Goal: Task Accomplishment & Management: Manage account settings

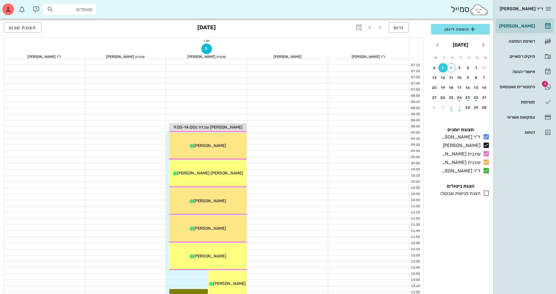
click at [293, 184] on div at bounding box center [287, 185] width 81 height 6
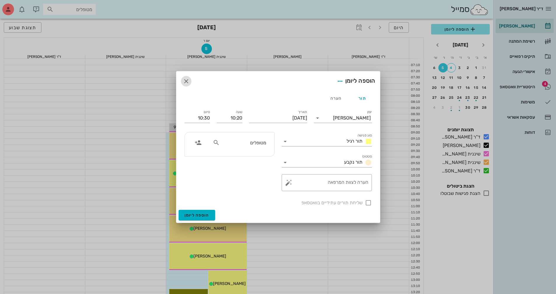
click at [186, 80] on icon "button" at bounding box center [186, 81] width 7 height 7
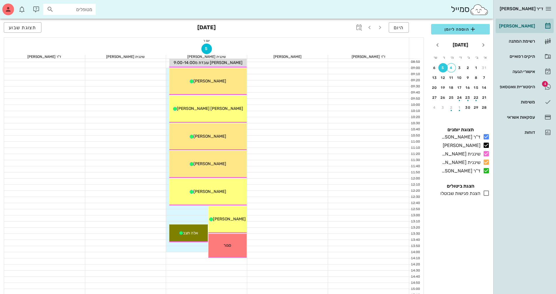
scroll to position [88, 0]
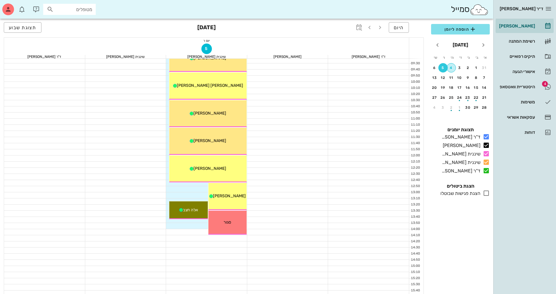
click at [451, 69] on div "4" at bounding box center [451, 68] width 9 height 4
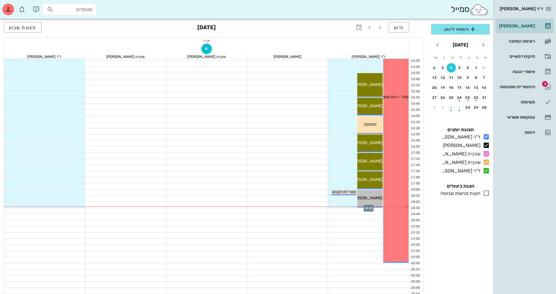
scroll to position [280, 0]
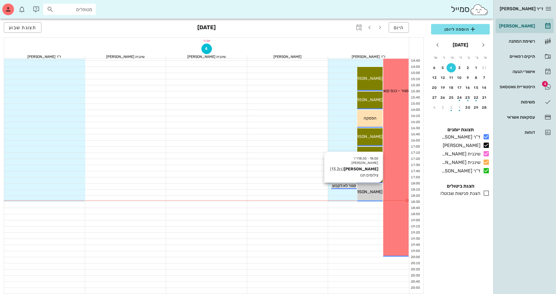
click at [371, 191] on span "[PERSON_NAME]" at bounding box center [366, 191] width 33 height 5
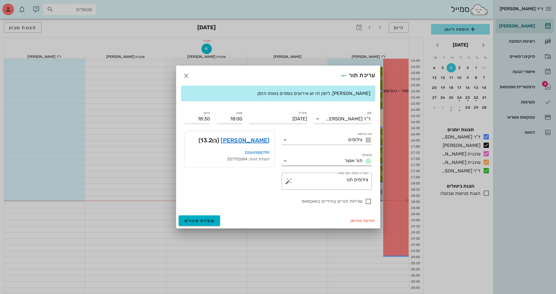
click at [283, 160] on icon at bounding box center [285, 160] width 7 height 7
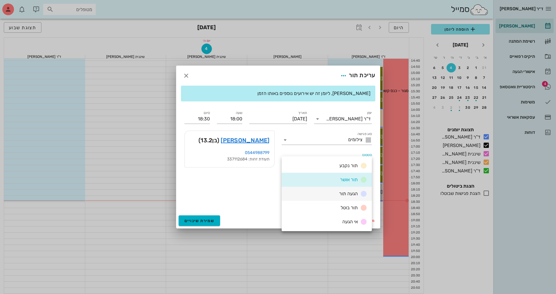
click at [350, 196] on span "הגעה תור" at bounding box center [348, 194] width 19 height 6
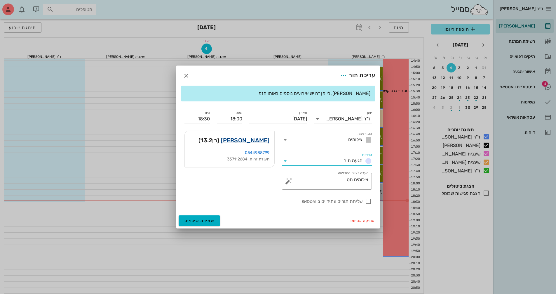
click at [252, 139] on link "[PERSON_NAME]" at bounding box center [245, 139] width 49 height 9
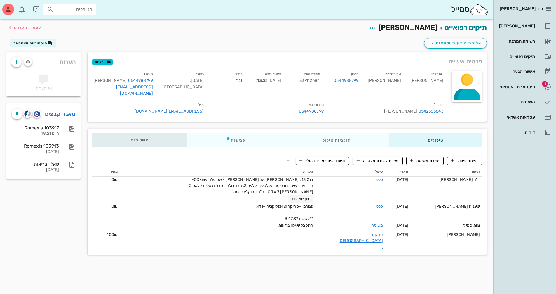
click at [145, 138] on span "תשלומים 0₪" at bounding box center [140, 140] width 18 height 4
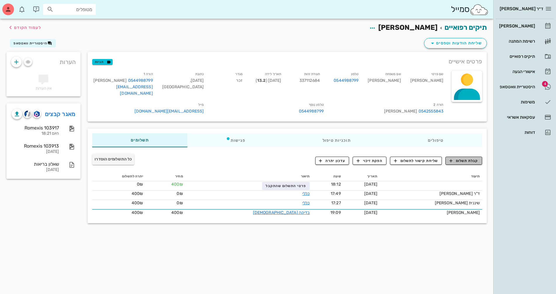
click at [462, 158] on span "קבלת תשלום" at bounding box center [463, 160] width 29 height 5
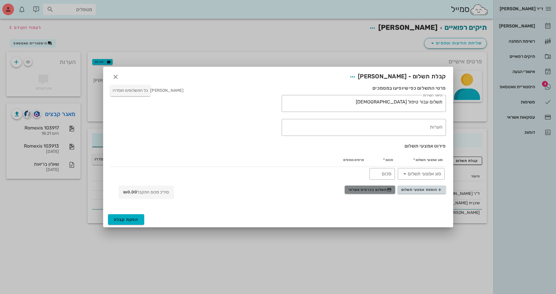
click at [383, 189] on span "תשלום בכרטיס אשראי" at bounding box center [369, 189] width 43 height 5
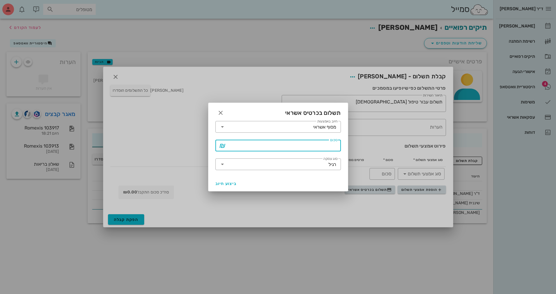
click at [253, 148] on input "סכום" at bounding box center [282, 145] width 110 height 9
type input "1000"
click at [233, 185] on span "ביצוע חיוב" at bounding box center [226, 183] width 22 height 5
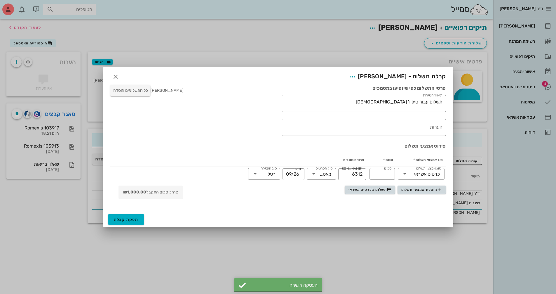
type input "1000"
click at [131, 222] on button "הפקת קבלה" at bounding box center [126, 219] width 36 height 11
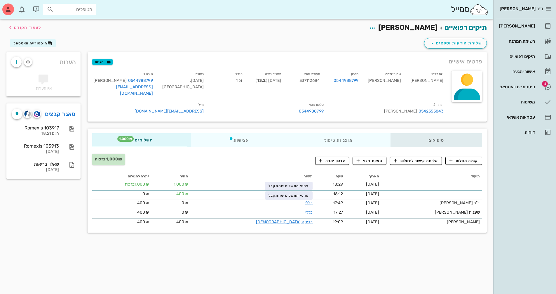
click at [442, 137] on div "טיפולים" at bounding box center [436, 140] width 92 height 14
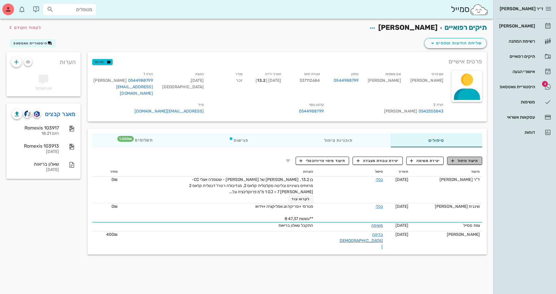
click at [468, 158] on span "תיעוד טיפול" at bounding box center [464, 160] width 27 height 5
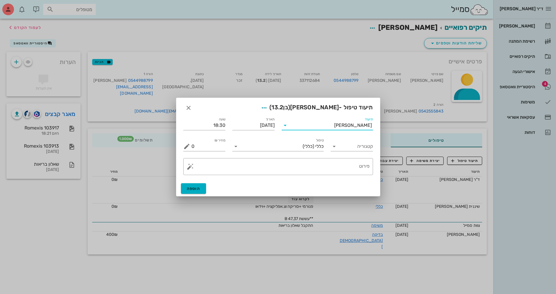
click at [334, 126] on input "תיעוד" at bounding box center [312, 125] width 44 height 9
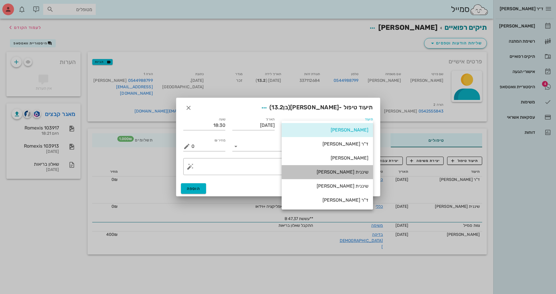
click at [359, 170] on div "שיננית [PERSON_NAME]" at bounding box center [327, 172] width 82 height 6
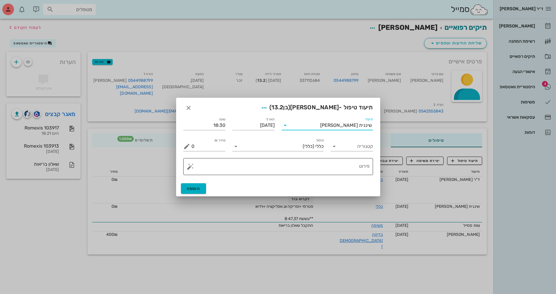
click at [350, 170] on textarea "פירוט" at bounding box center [280, 168] width 178 height 14
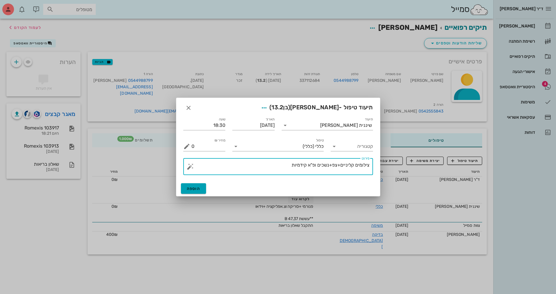
type textarea "צילומים קליניים+צפ+נשכים ופ"א קידמיות"
click at [199, 189] on span "הוספה" at bounding box center [194, 188] width 14 height 5
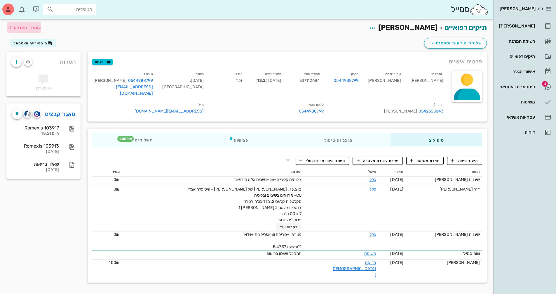
click at [30, 27] on span "לעמוד הקודם" at bounding box center [27, 27] width 27 height 5
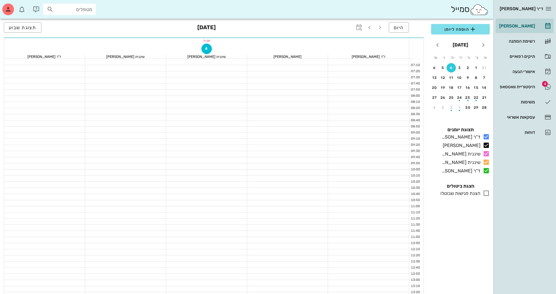
scroll to position [280, 0]
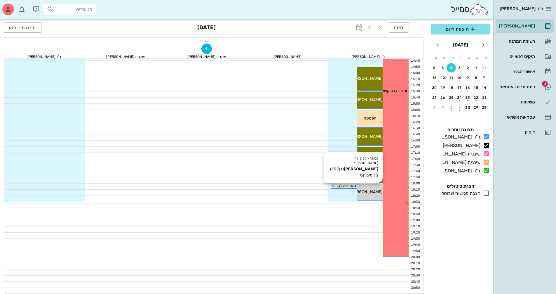
click at [375, 194] on div "[PERSON_NAME]" at bounding box center [369, 192] width 25 height 6
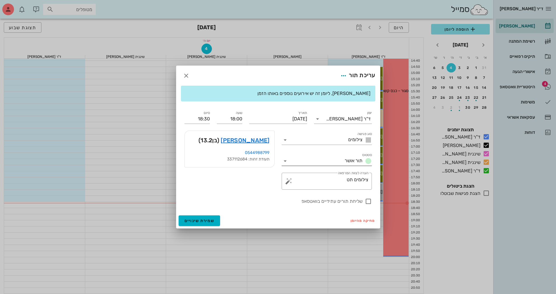
click at [339, 154] on div "סטטוס תור אושר" at bounding box center [327, 159] width 90 height 13
click at [341, 164] on input "סטטוס" at bounding box center [316, 160] width 53 height 9
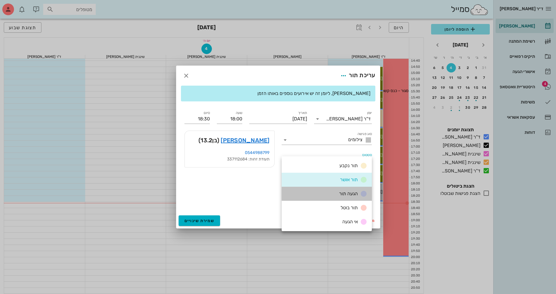
click at [348, 195] on span "הגעה תור" at bounding box center [348, 194] width 19 height 6
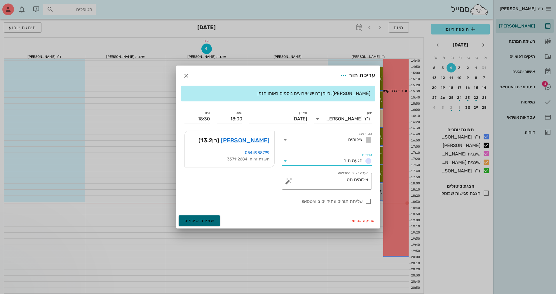
click at [198, 219] on span "שמירת שינויים" at bounding box center [199, 220] width 30 height 5
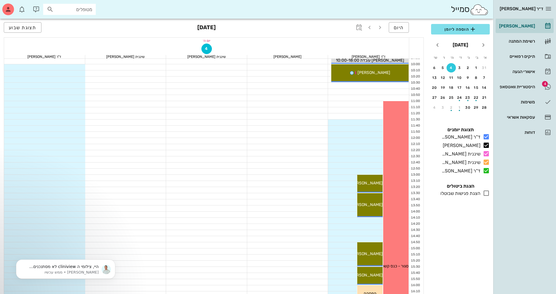
scroll to position [18, 0]
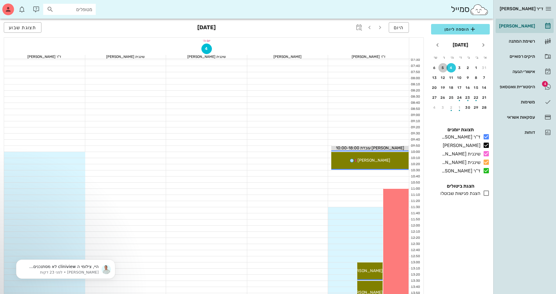
click at [444, 69] on div "5" at bounding box center [442, 68] width 9 height 4
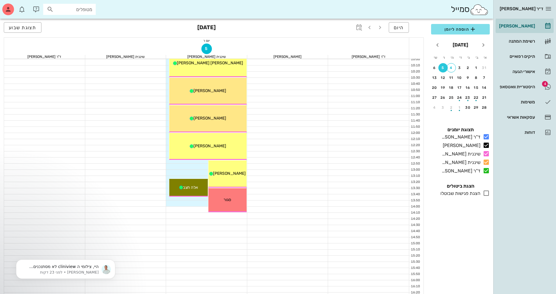
scroll to position [105, 0]
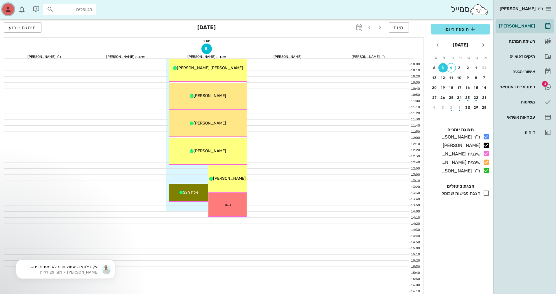
click at [11, 10] on icon "button" at bounding box center [8, 9] width 7 height 7
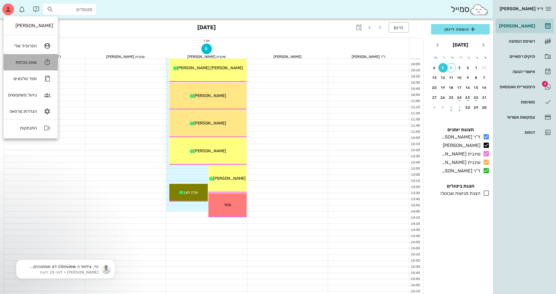
click at [33, 64] on div "שעון נוכחות" at bounding box center [22, 62] width 29 height 5
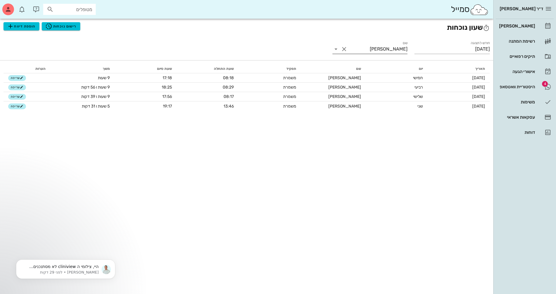
click at [336, 49] on icon at bounding box center [335, 49] width 7 height 7
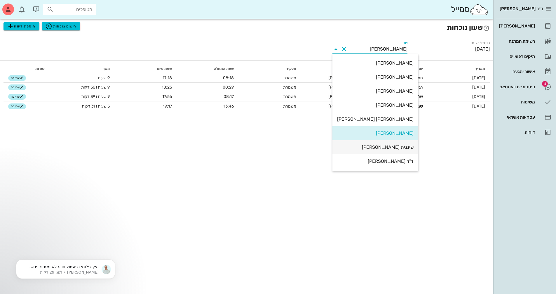
click at [387, 146] on div "שיננית [PERSON_NAME]" at bounding box center [375, 147] width 76 height 6
type input "שיננית [PERSON_NAME]"
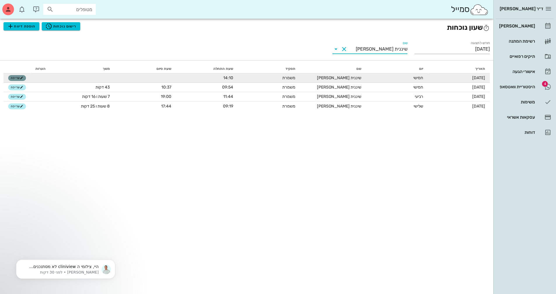
click at [21, 78] on icon "button" at bounding box center [22, 78] width 4 height 4
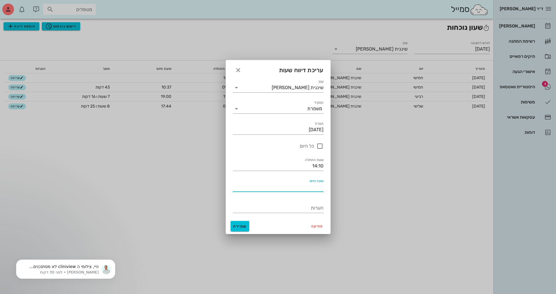
click at [303, 186] on input "שעת סיום" at bounding box center [278, 186] width 90 height 9
type input "19:10"
click at [271, 226] on div "מחיקה שמירה" at bounding box center [278, 225] width 104 height 15
click at [237, 228] on span "שמירה" at bounding box center [240, 226] width 14 height 5
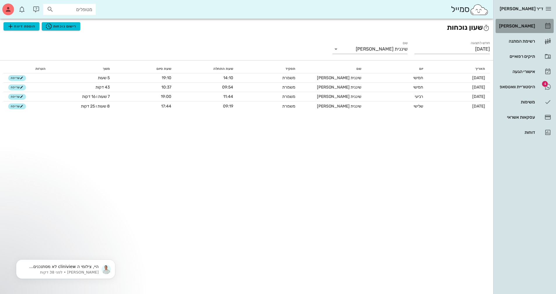
click at [524, 24] on div "[PERSON_NAME]" at bounding box center [516, 26] width 37 height 5
